Goal: Transaction & Acquisition: Purchase product/service

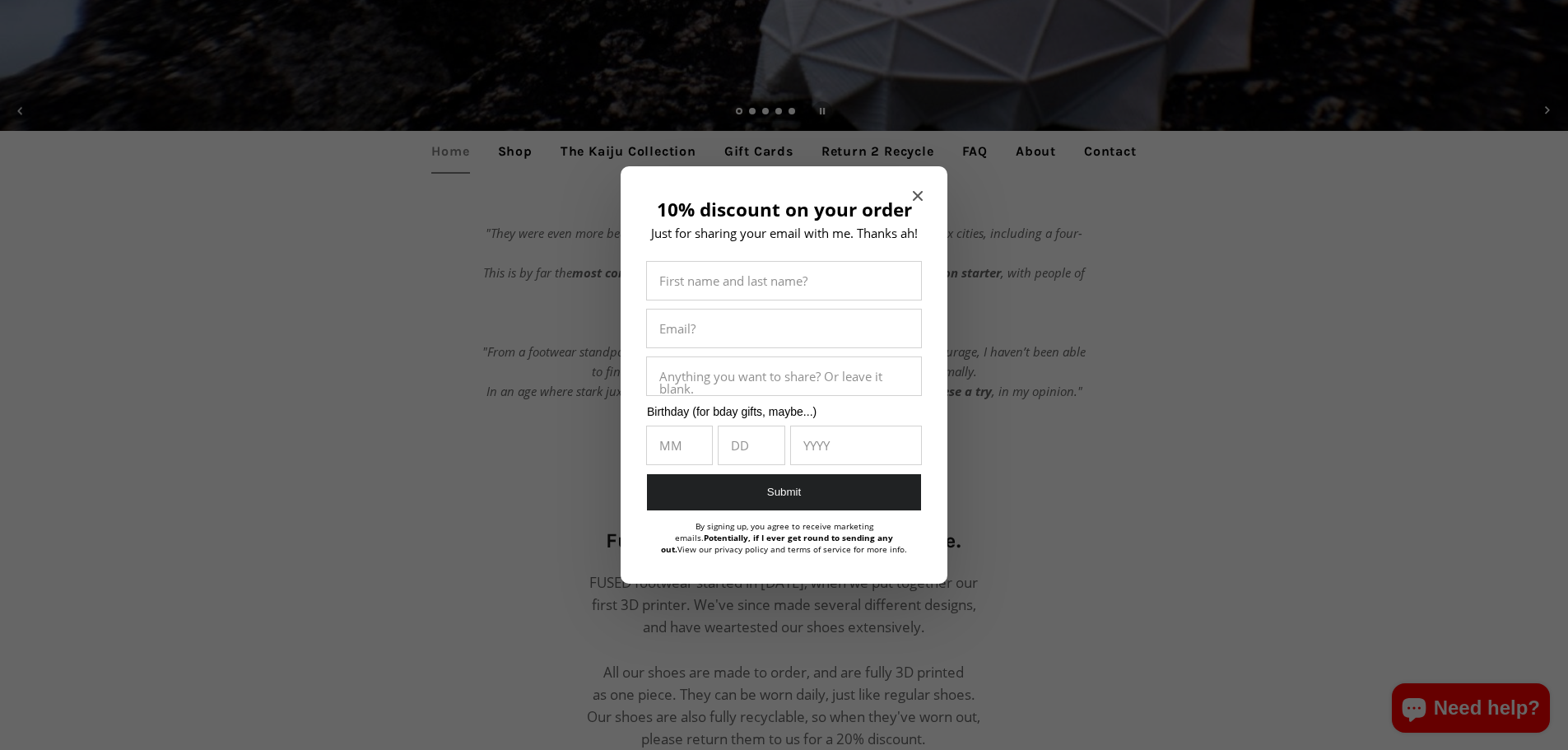
scroll to position [494, 0]
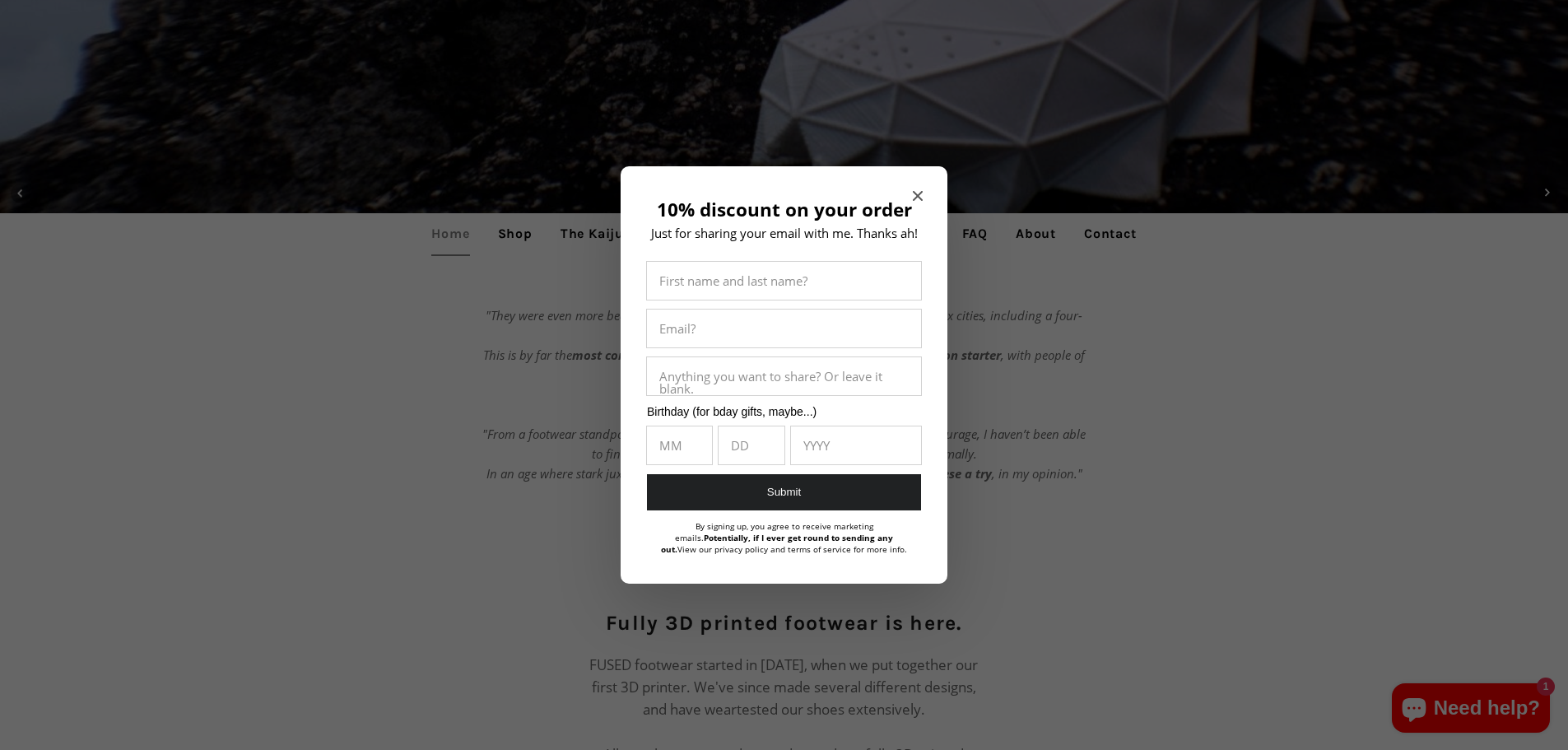
click at [917, 193] on icon "Close modal" at bounding box center [917, 196] width 10 height 10
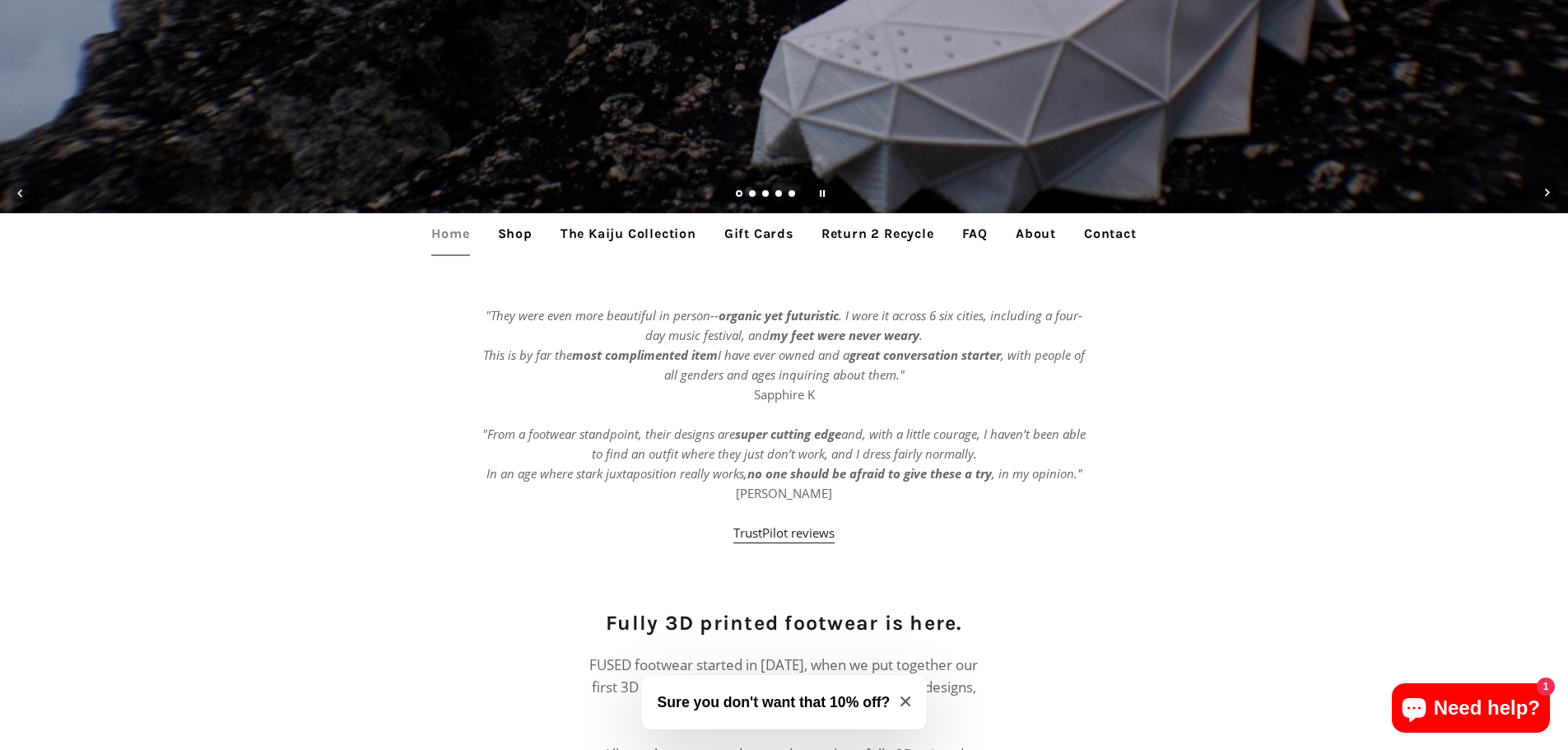
click at [511, 229] on link "Shop" at bounding box center [515, 234] width 59 height 41
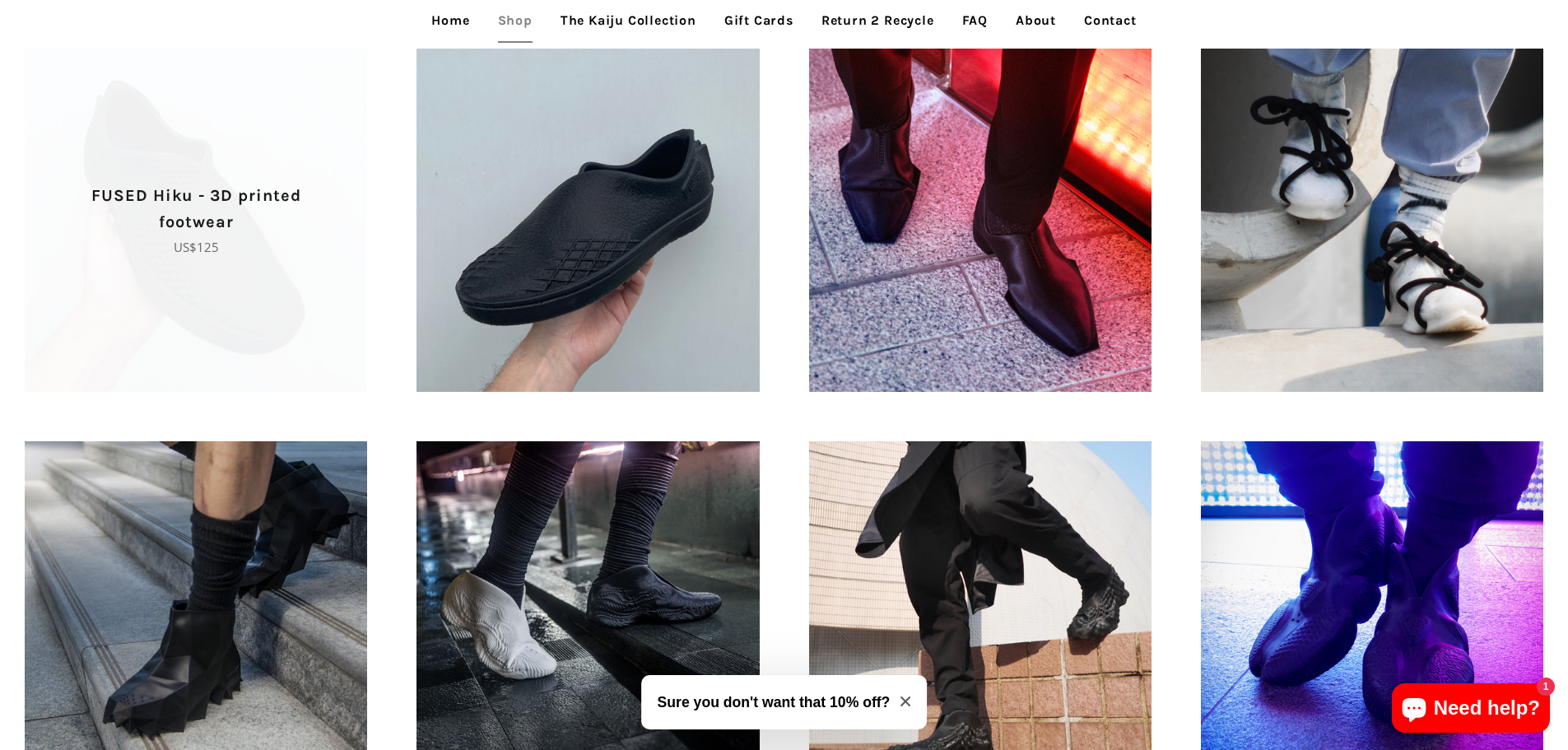
scroll to position [823, 0]
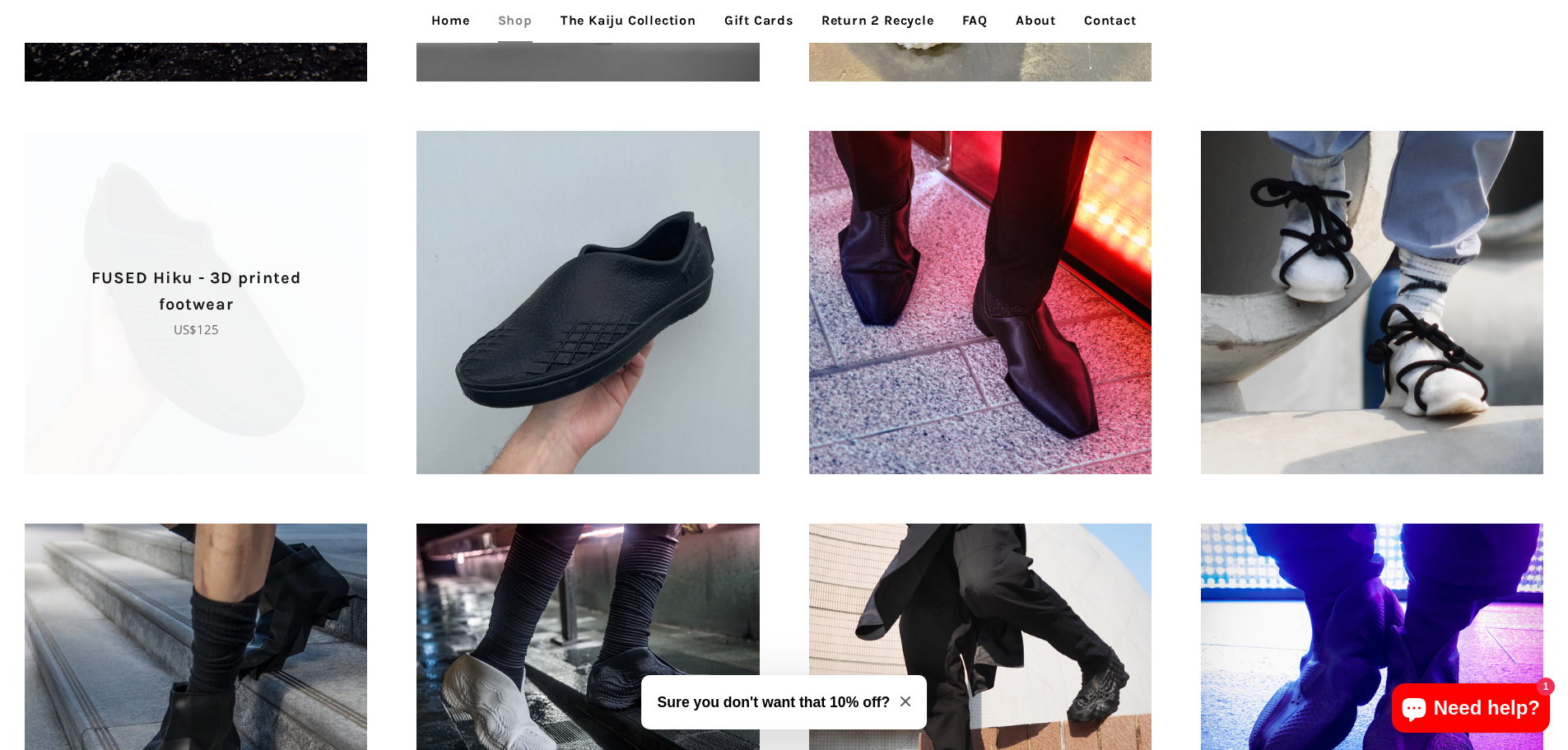
click at [252, 346] on span "FUSED Hiku - 3D printed footwear Regular price US$125" at bounding box center [196, 302] width 343 height 343
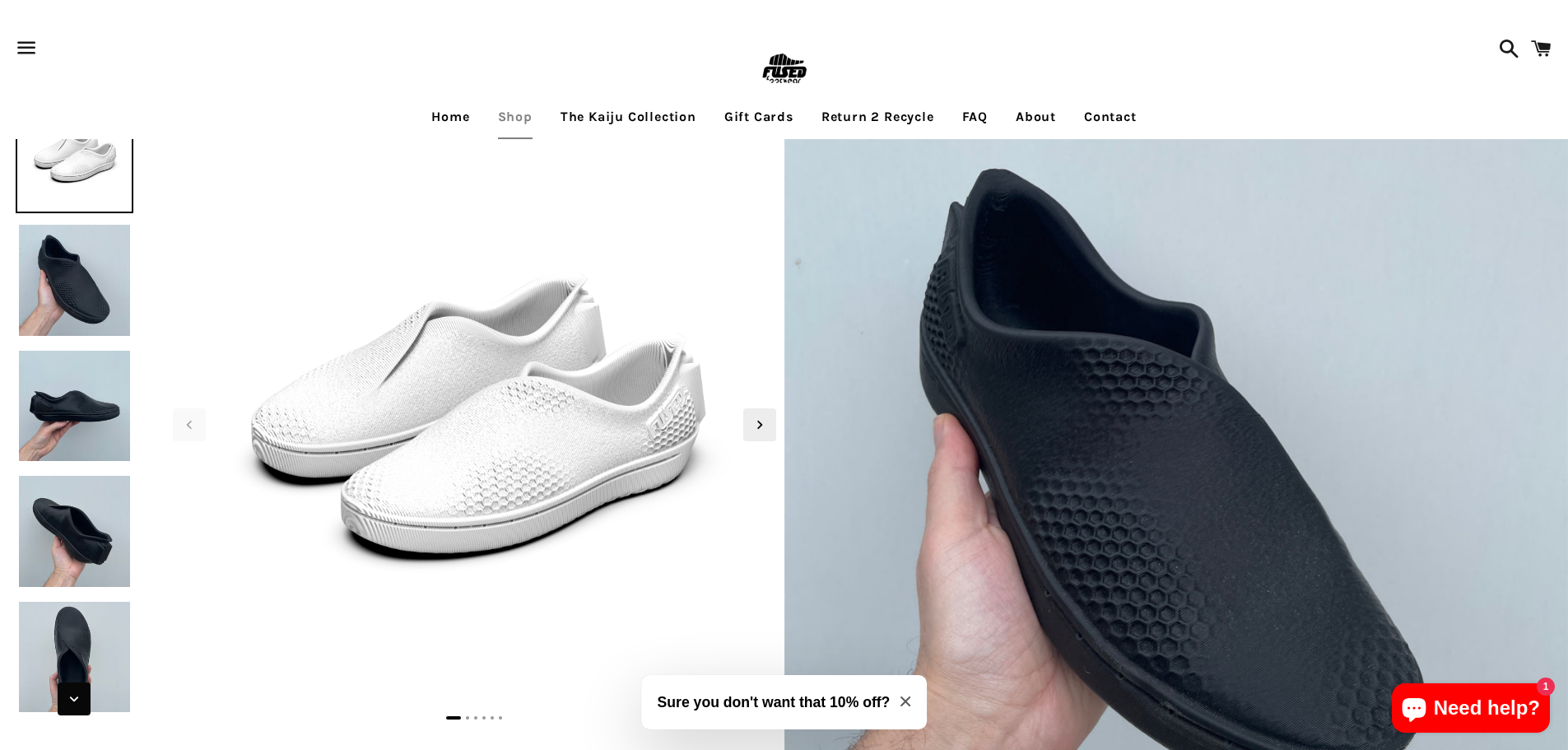
scroll to position [164, 0]
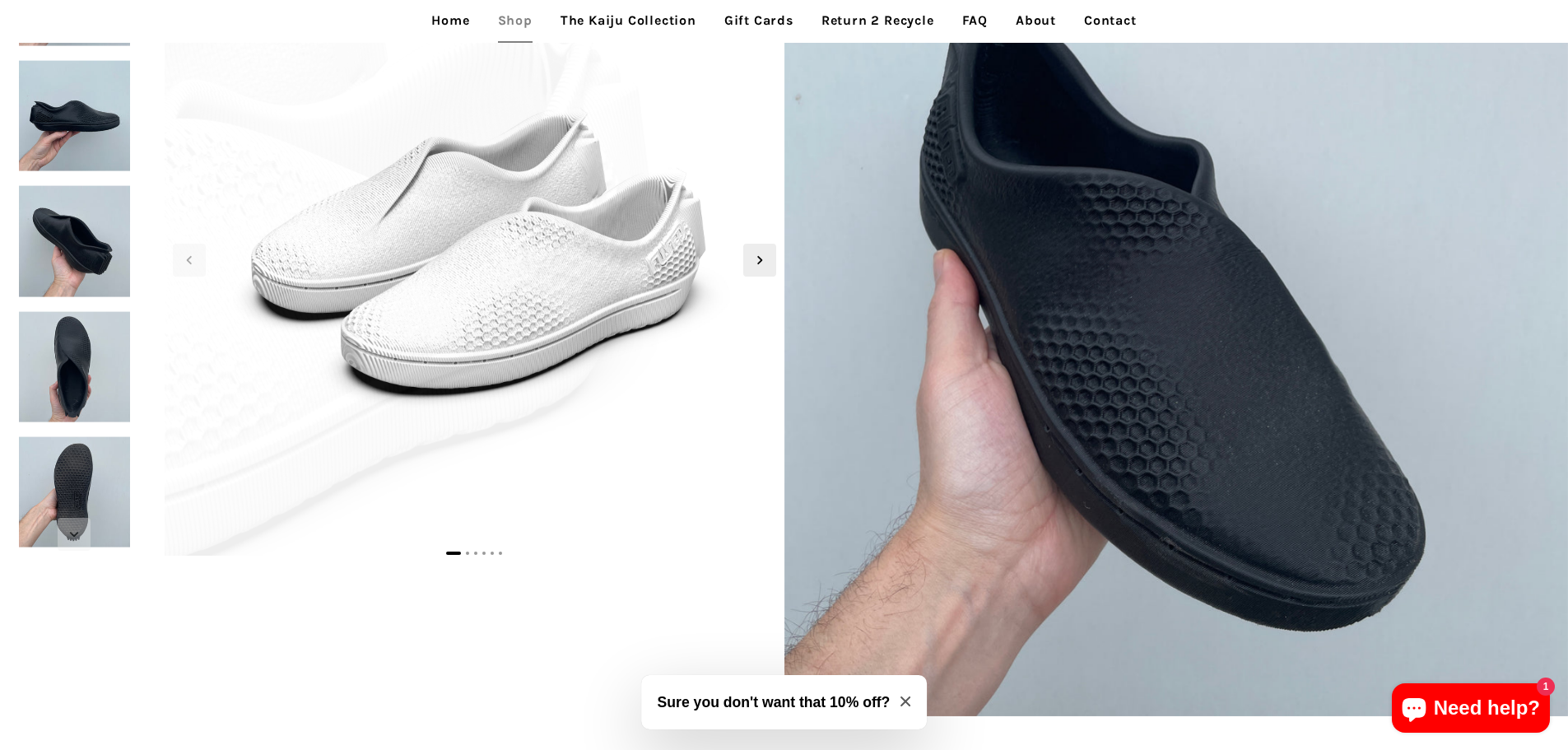
click at [756, 264] on icon "Next slide" at bounding box center [760, 260] width 18 height 18
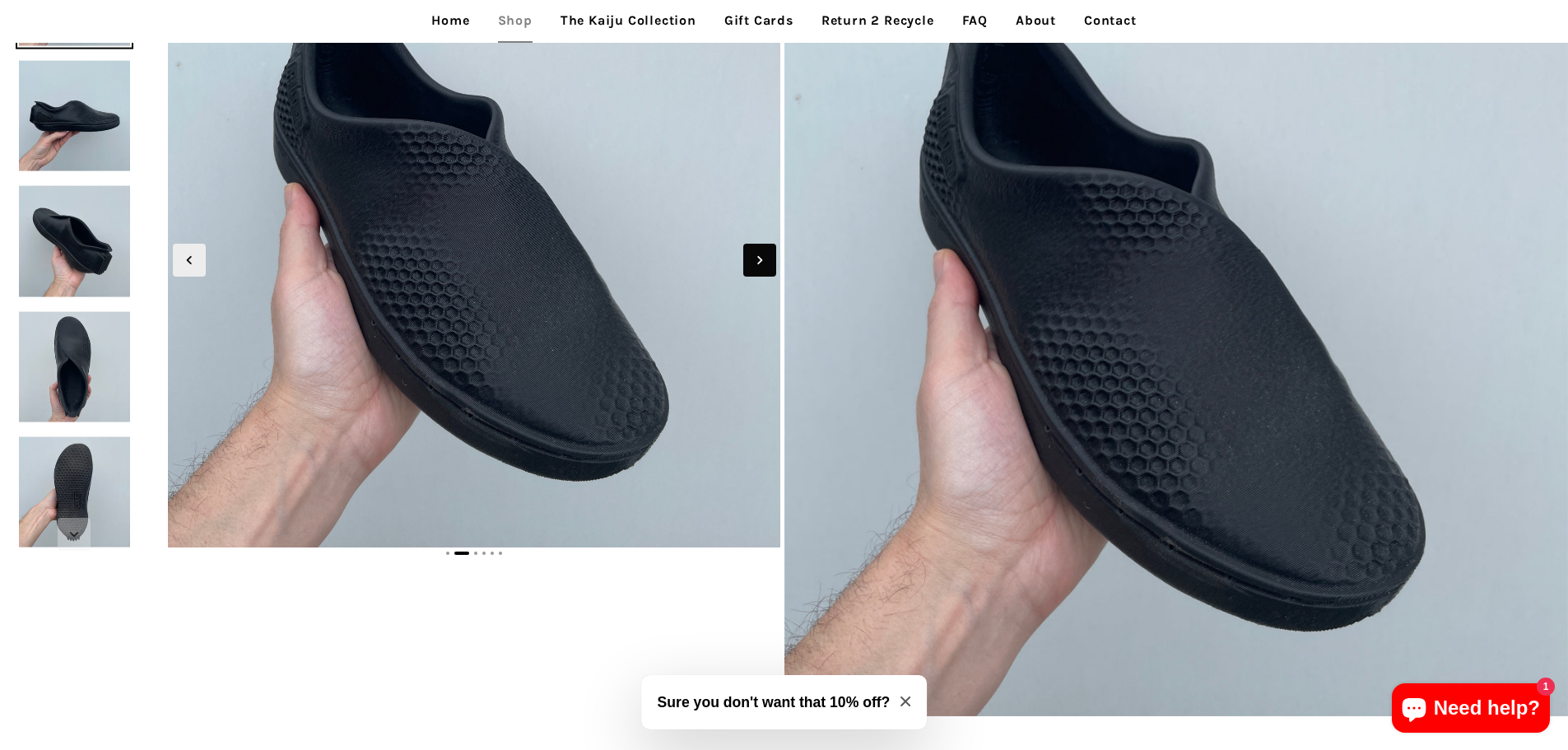
click at [756, 259] on icon "Next slide" at bounding box center [760, 260] width 18 height 18
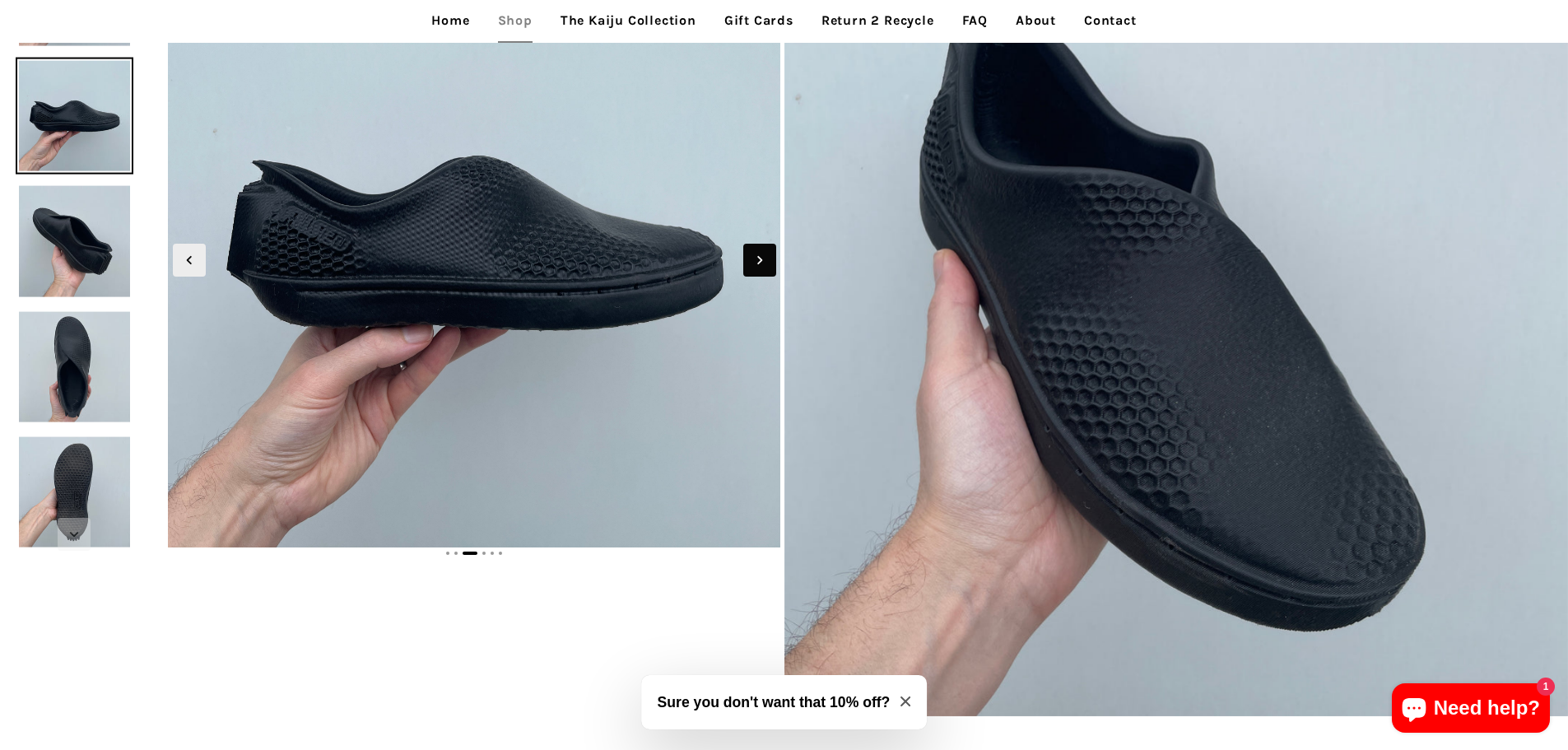
click at [756, 258] on icon "Next slide" at bounding box center [760, 260] width 18 height 18
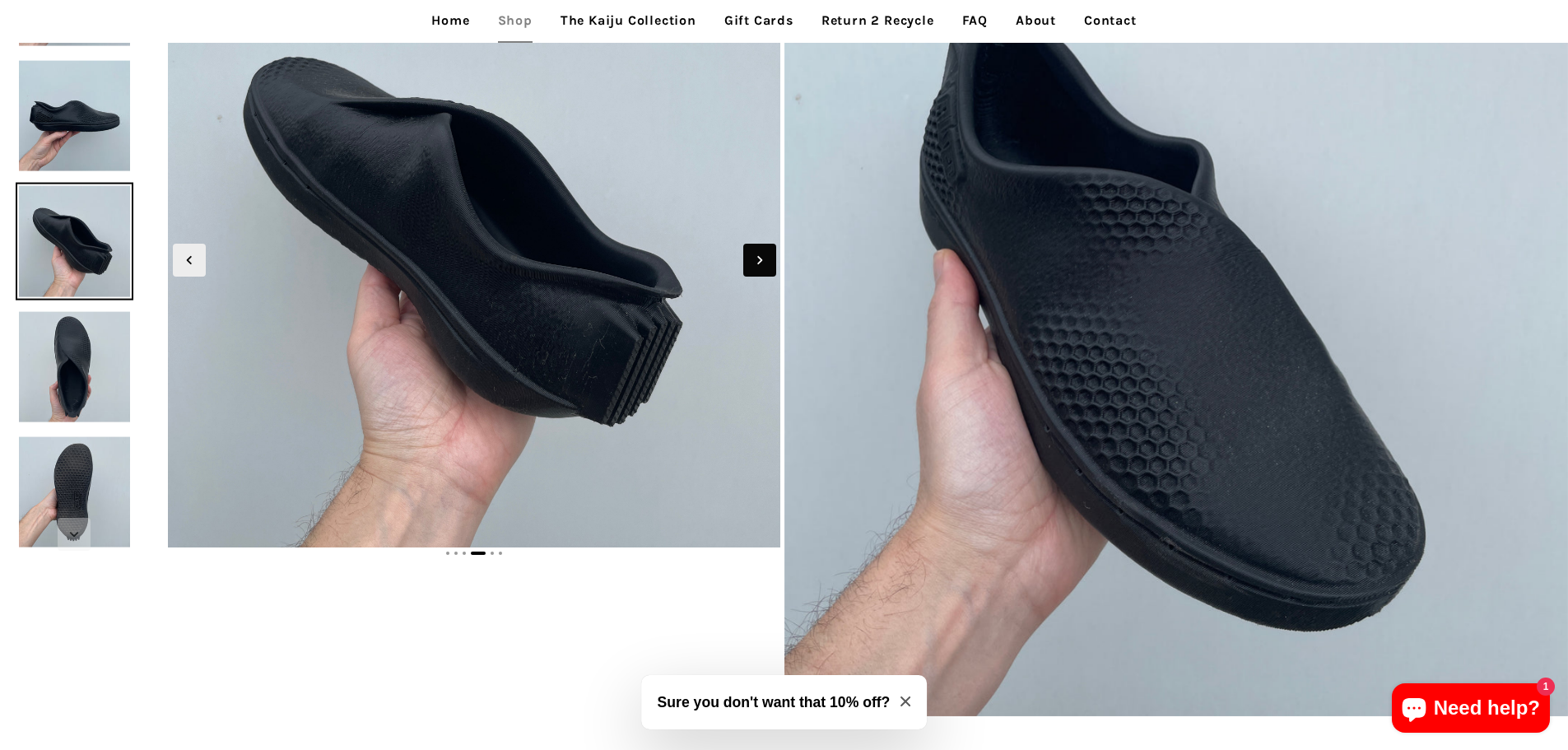
click at [756, 258] on icon "Next slide" at bounding box center [760, 260] width 18 height 18
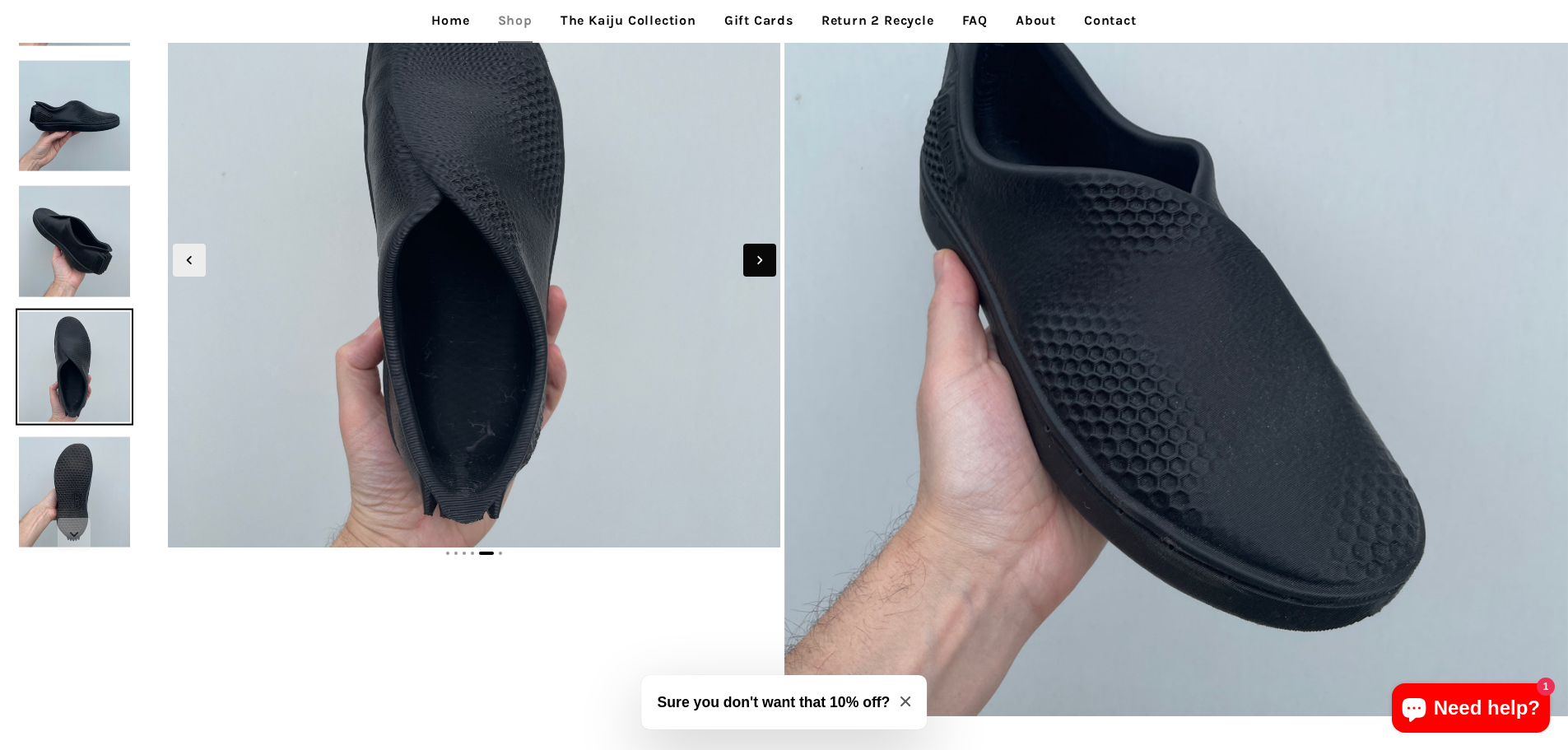
click at [756, 258] on icon "Next slide" at bounding box center [760, 260] width 18 height 18
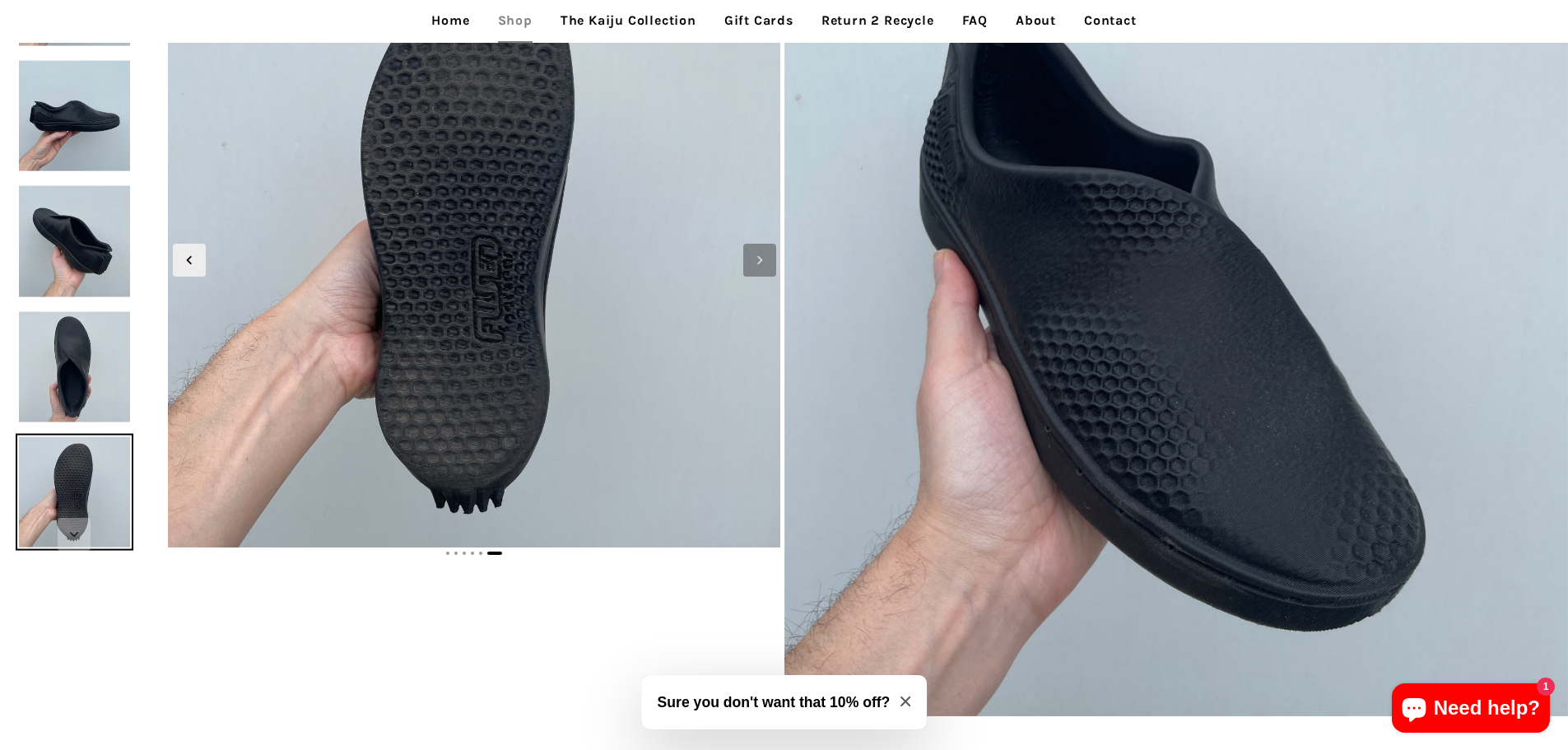
click at [756, 258] on icon "Next slide" at bounding box center [760, 260] width 18 height 18
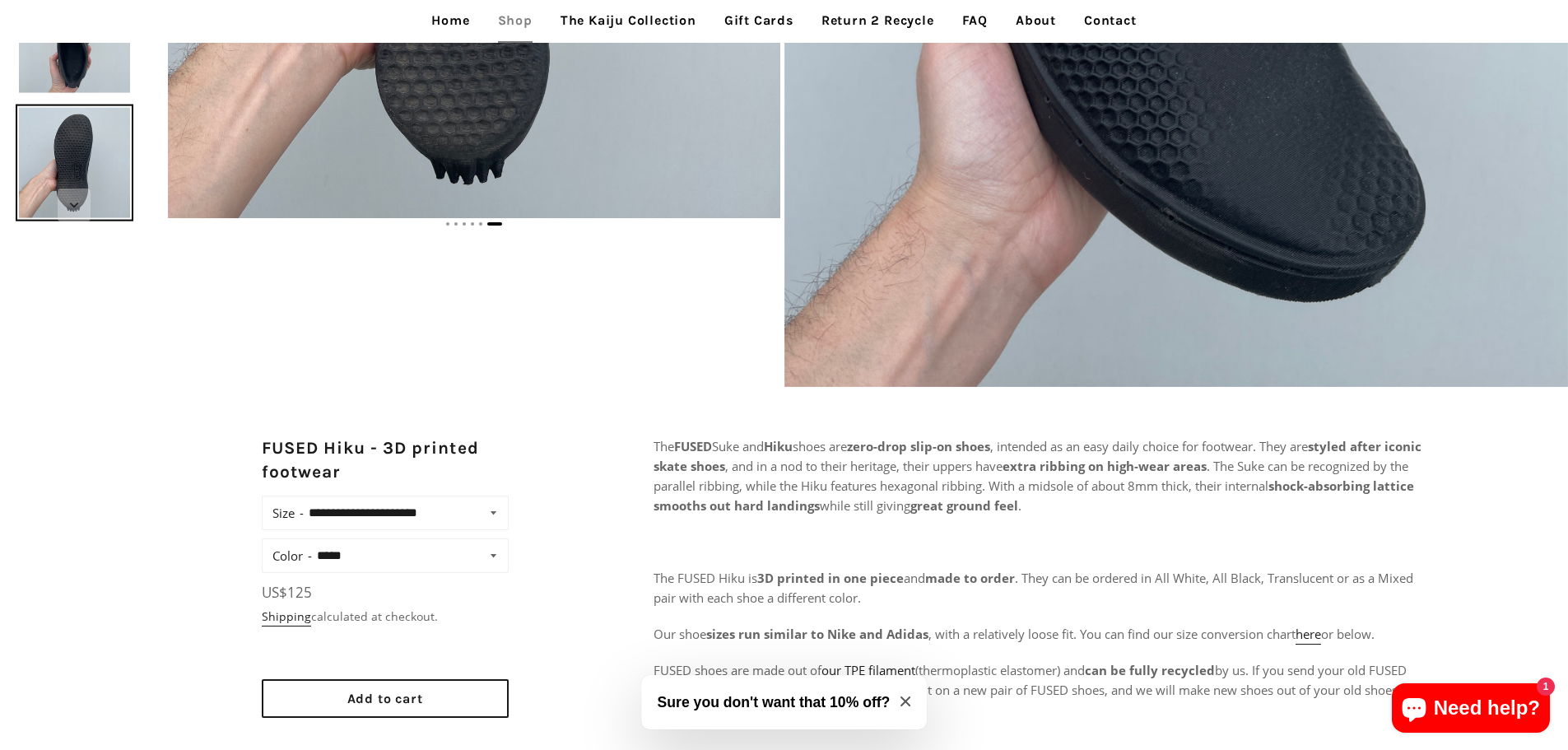
scroll to position [823, 0]
